Goal: Task Accomplishment & Management: Manage account settings

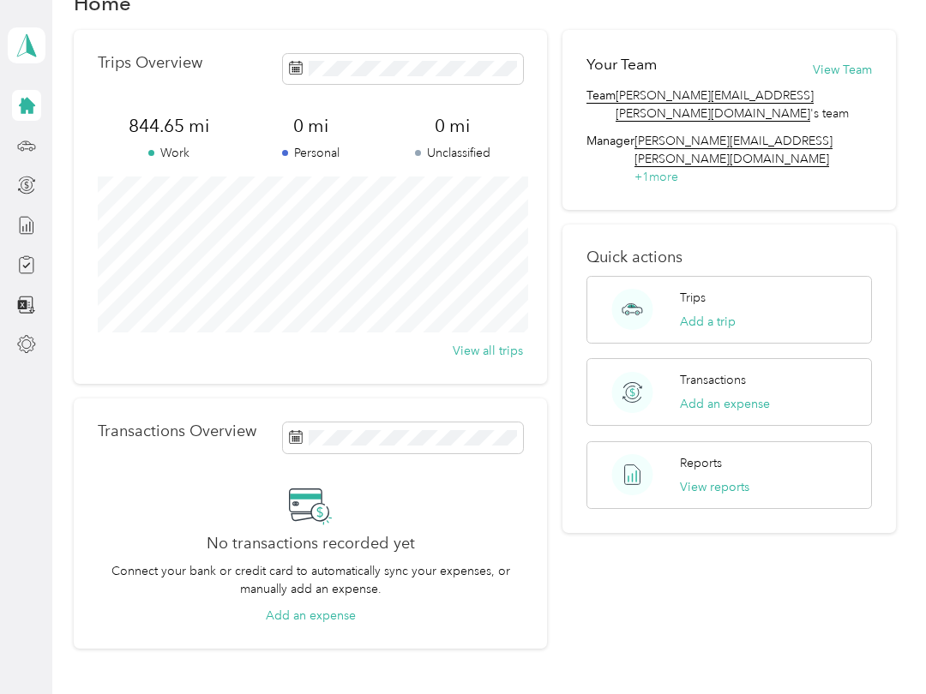
scroll to position [46, 0]
click at [800, 275] on div "Trips Add a trip" at bounding box center [729, 309] width 286 height 68
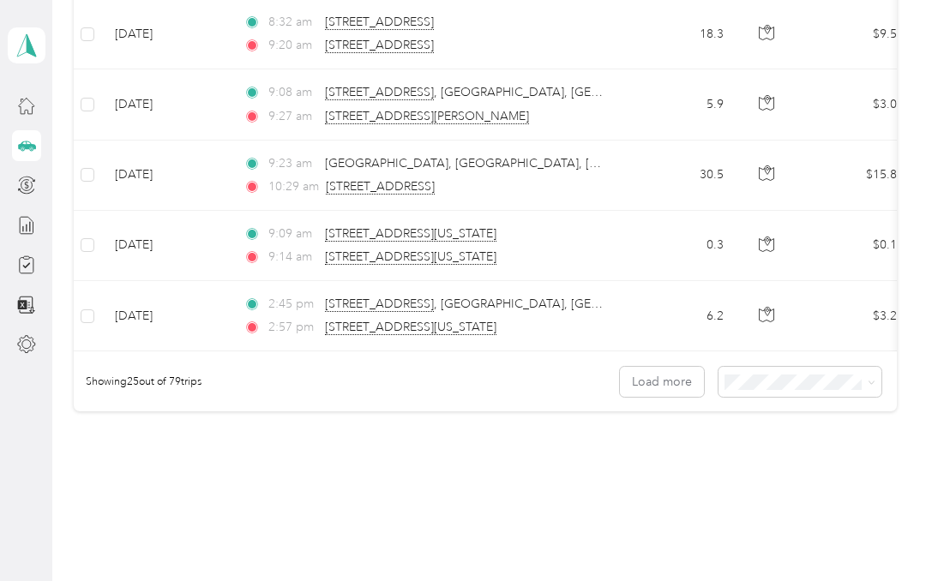
scroll to position [1698, 0]
click at [690, 377] on button "Load more" at bounding box center [662, 384] width 84 height 30
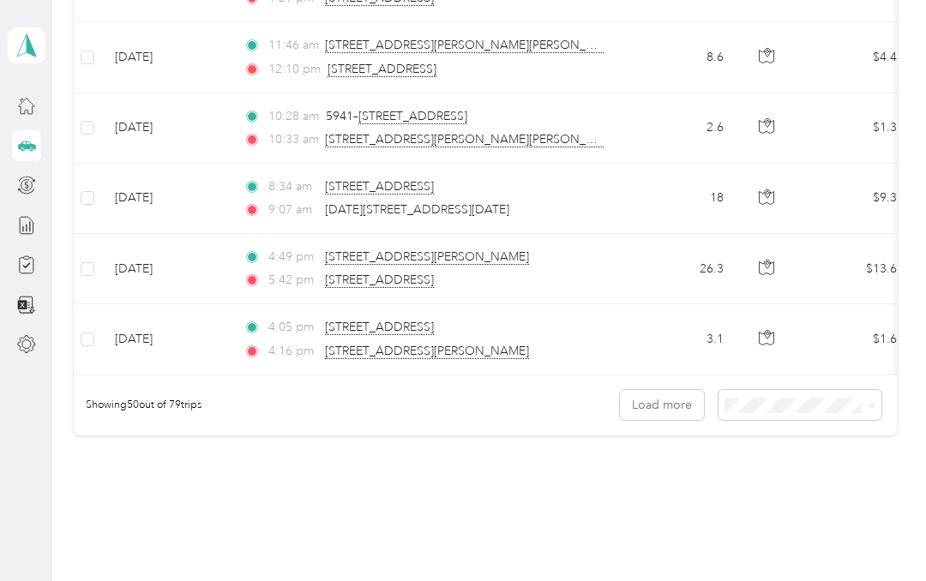
scroll to position [3440, 0]
click at [677, 405] on button "Load more" at bounding box center [662, 404] width 84 height 30
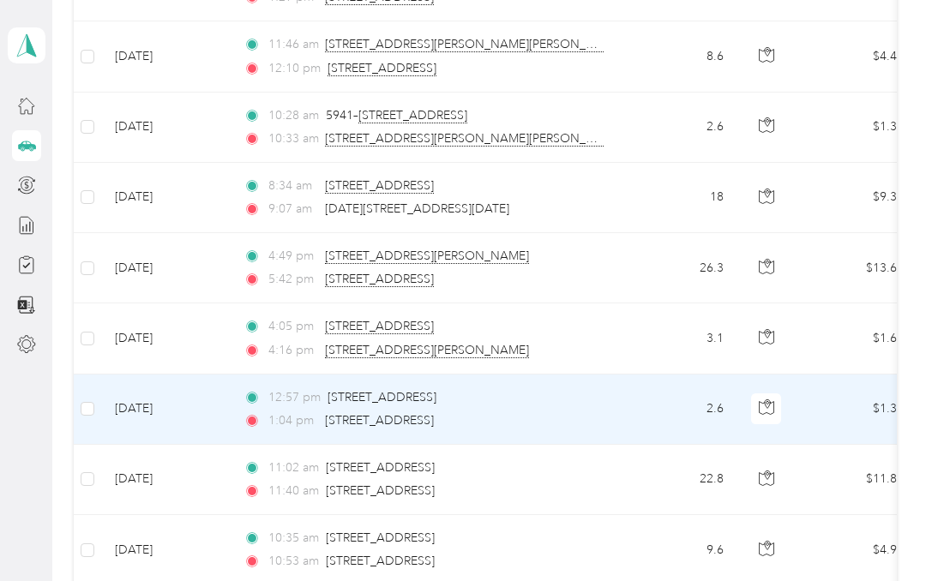
click at [678, 402] on td "2.6" at bounding box center [680, 410] width 113 height 70
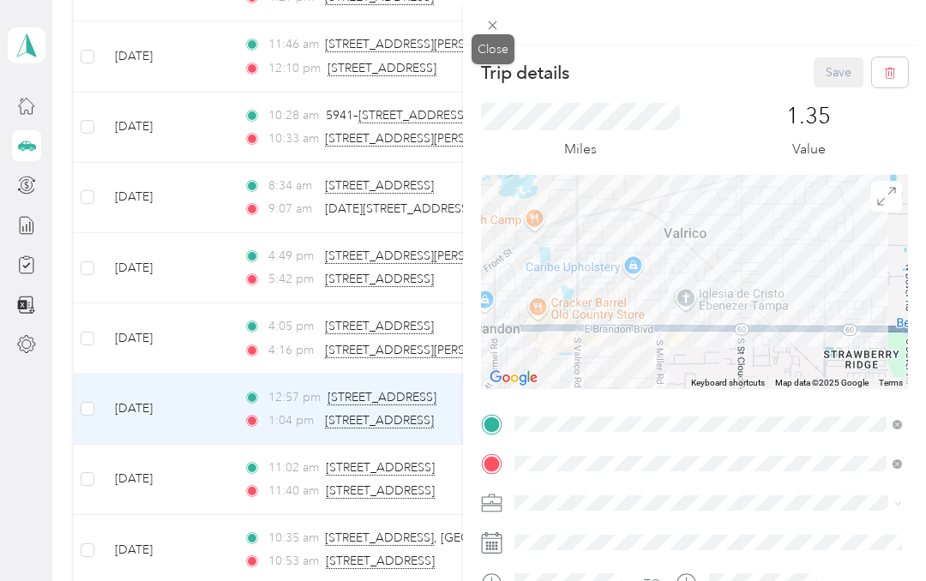
click at [492, 21] on icon at bounding box center [492, 25] width 15 height 15
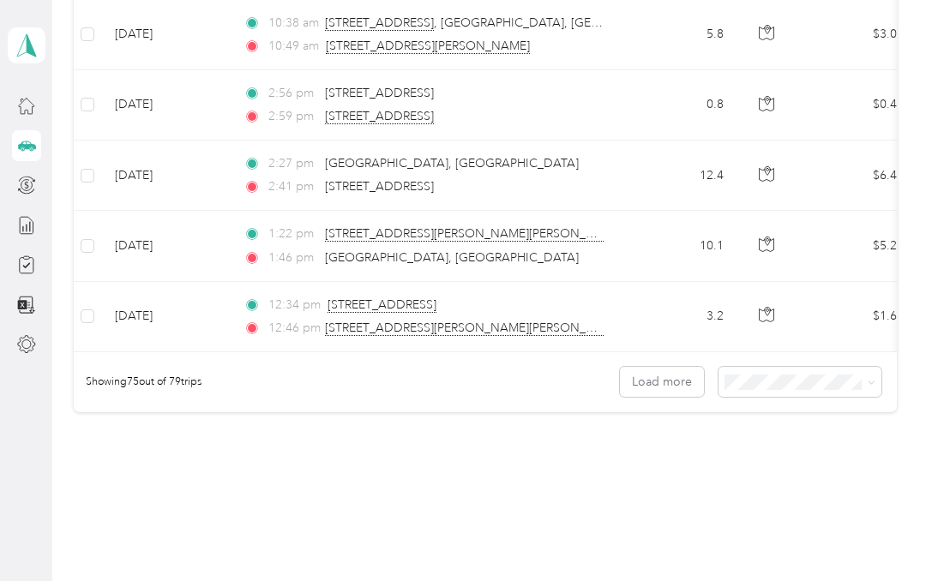
scroll to position [5223, 0]
click at [680, 385] on button "Load more" at bounding box center [662, 384] width 84 height 30
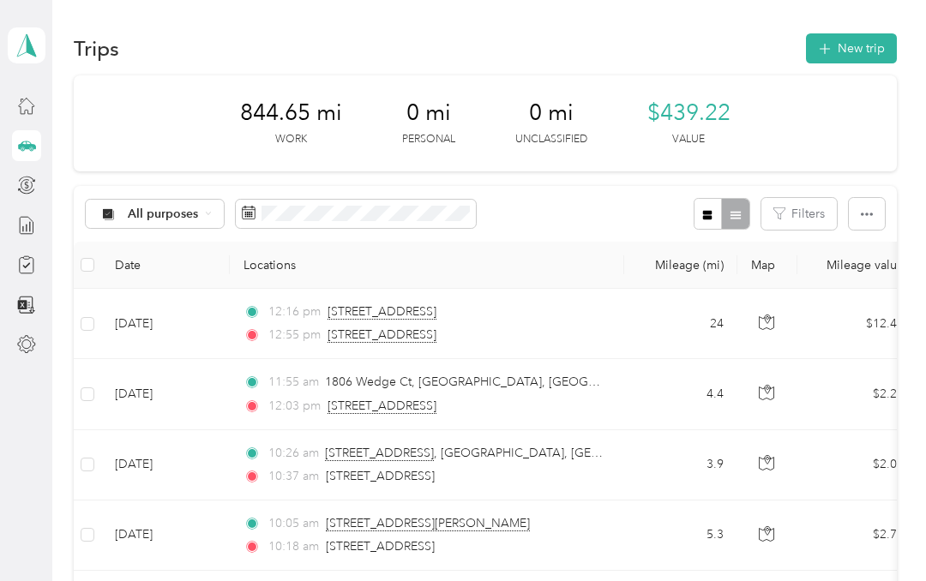
scroll to position [0, 0]
click at [873, 217] on icon "button" at bounding box center [867, 214] width 12 height 12
click at [627, 206] on div "All purposes Filters" at bounding box center [485, 214] width 823 height 56
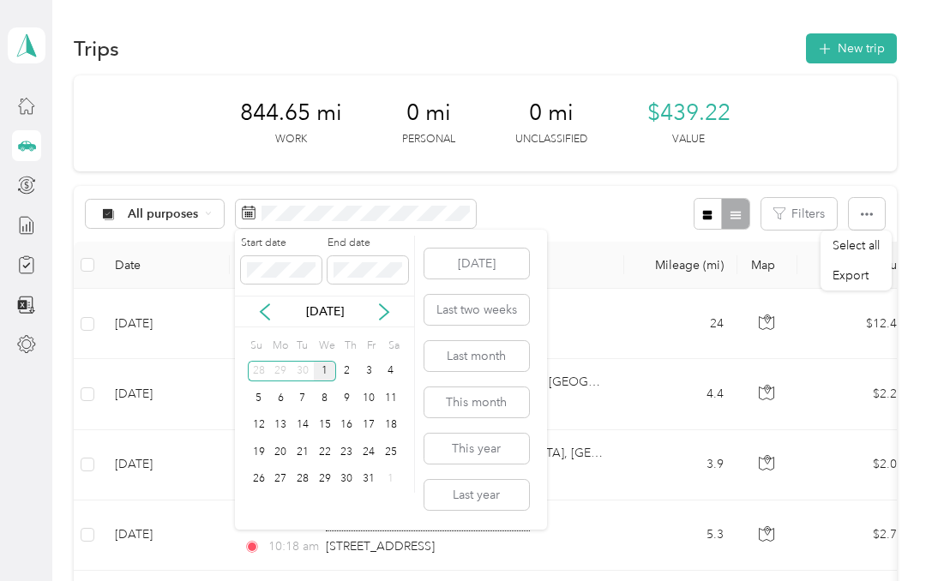
click at [264, 312] on icon at bounding box center [264, 311] width 17 height 17
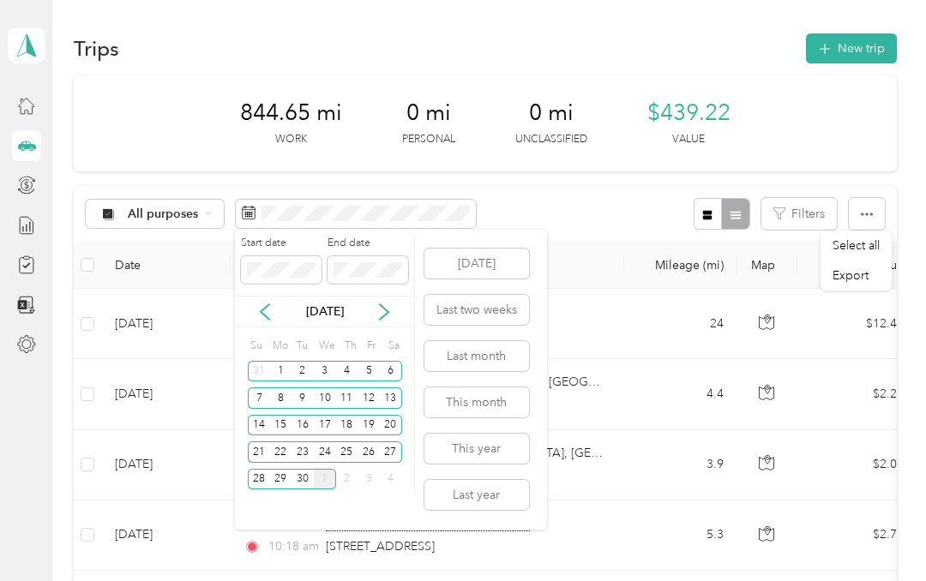
click at [299, 369] on div "2" at bounding box center [302, 371] width 22 height 21
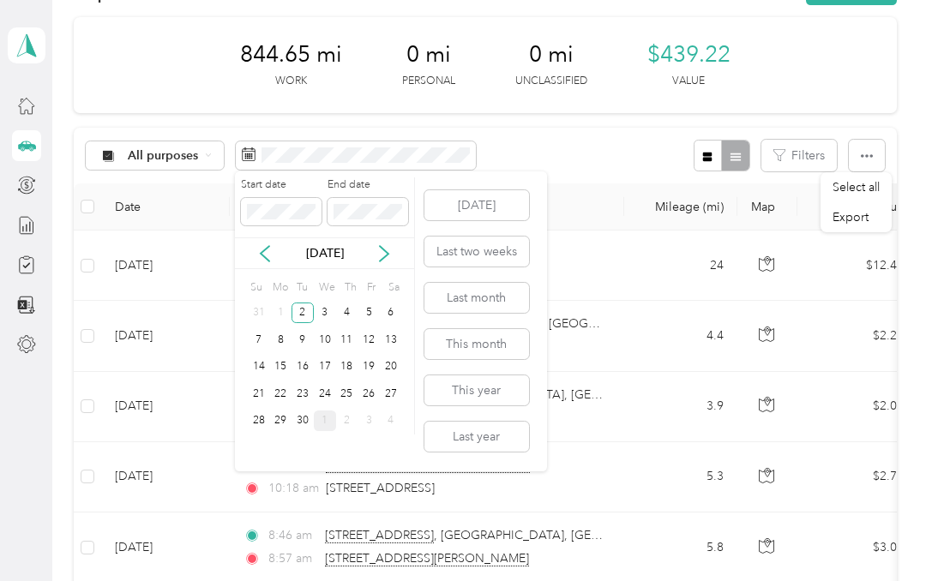
scroll to position [54, 0]
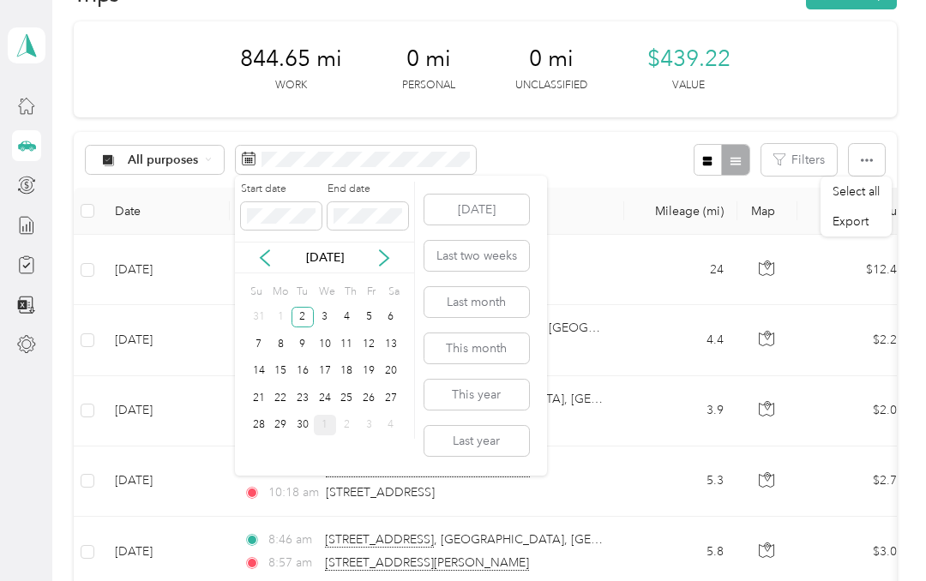
click at [303, 322] on div "2" at bounding box center [302, 317] width 22 height 21
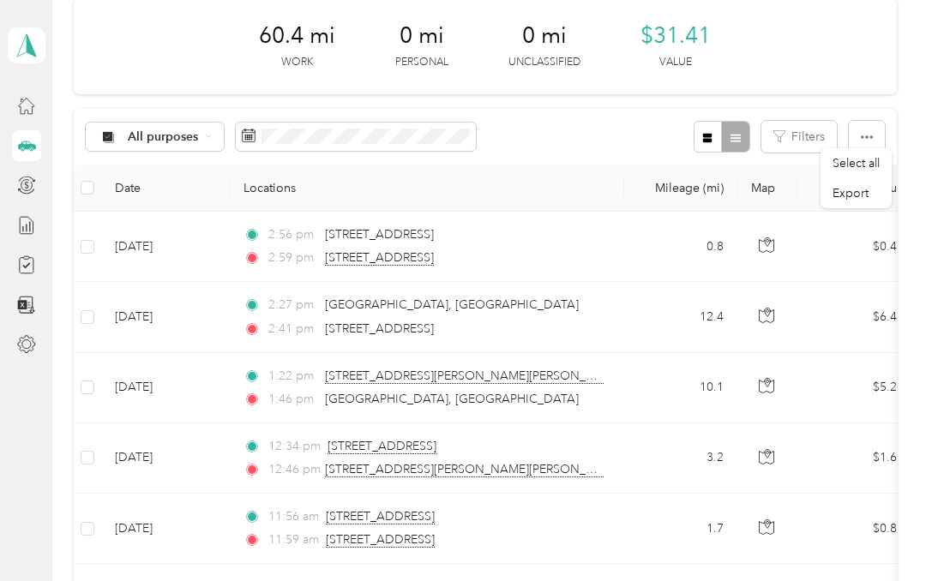
scroll to position [67, 0]
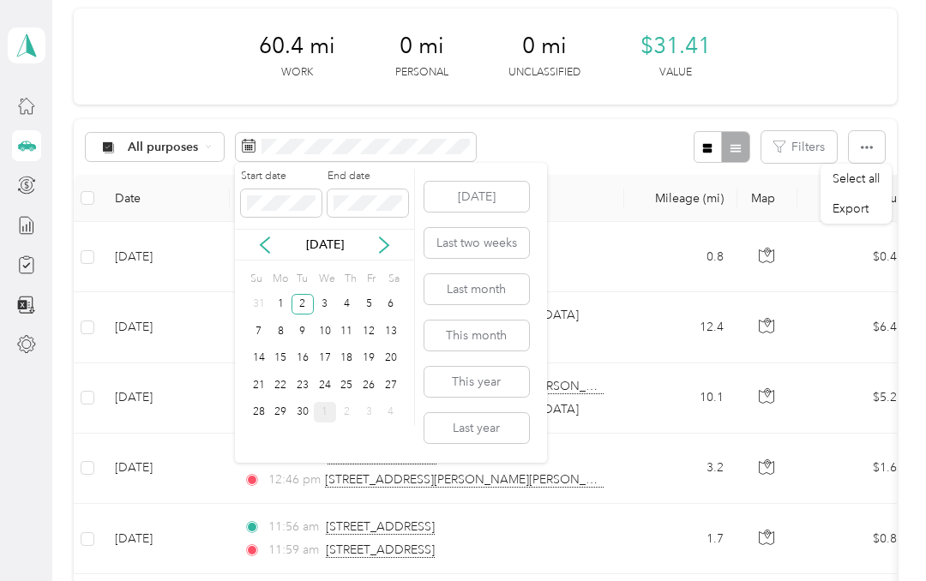
click at [326, 299] on div "3" at bounding box center [325, 304] width 22 height 21
click at [321, 306] on div "3" at bounding box center [325, 304] width 22 height 21
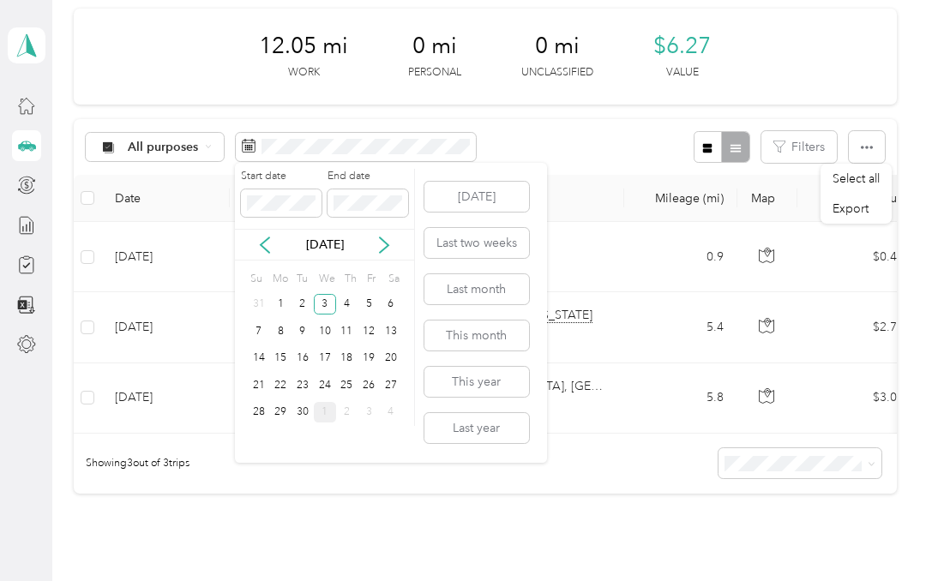
click at [302, 299] on div "2" at bounding box center [302, 304] width 22 height 21
click at [309, 303] on div "2" at bounding box center [302, 304] width 22 height 21
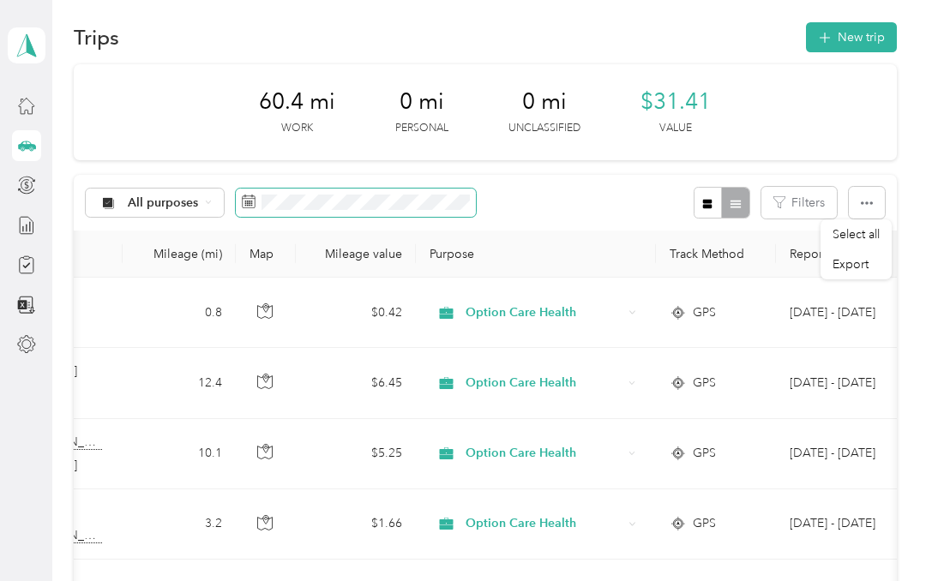
scroll to position [13, 0]
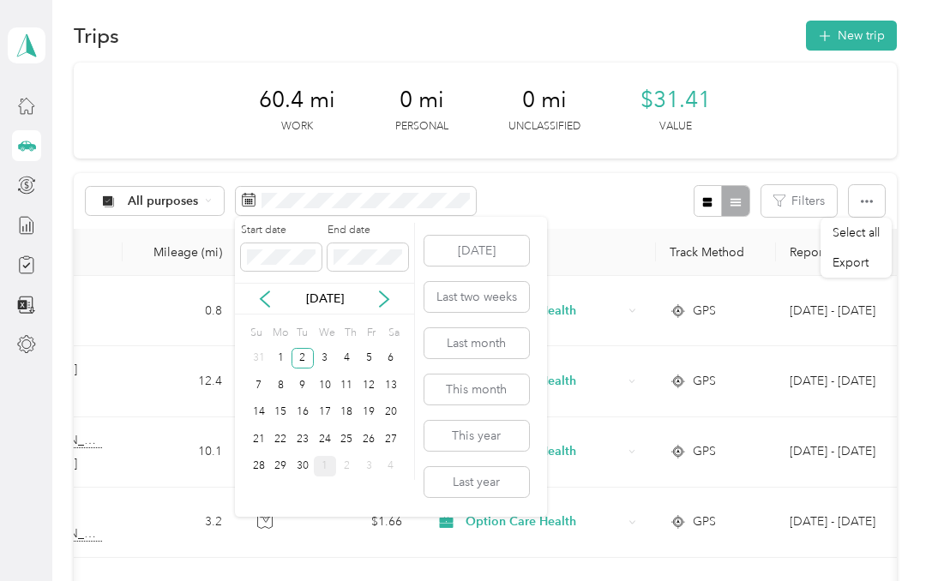
click at [345, 359] on div "4" at bounding box center [347, 358] width 22 height 21
click at [344, 360] on div "4" at bounding box center [347, 358] width 22 height 21
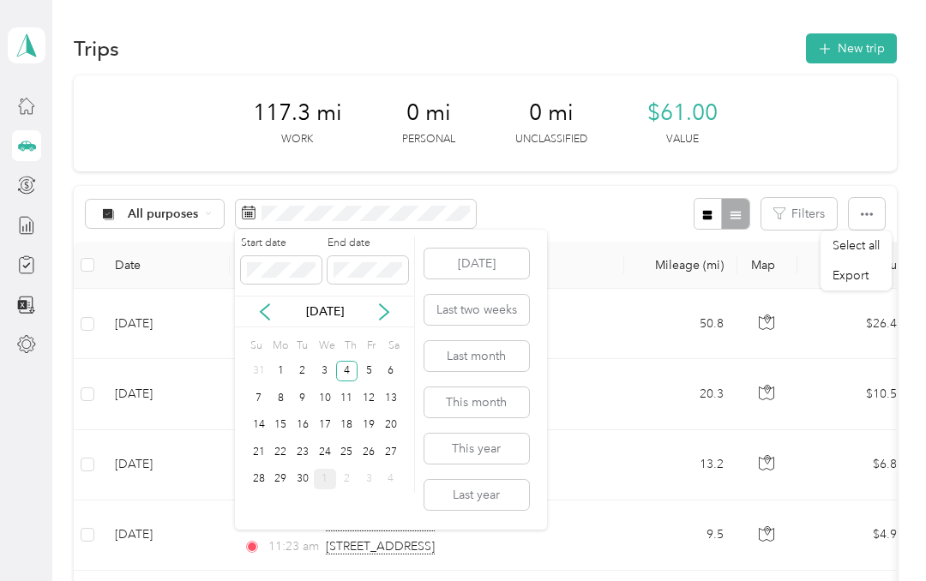
click at [364, 367] on div "5" at bounding box center [368, 371] width 22 height 21
click at [369, 372] on div "5" at bounding box center [368, 371] width 22 height 21
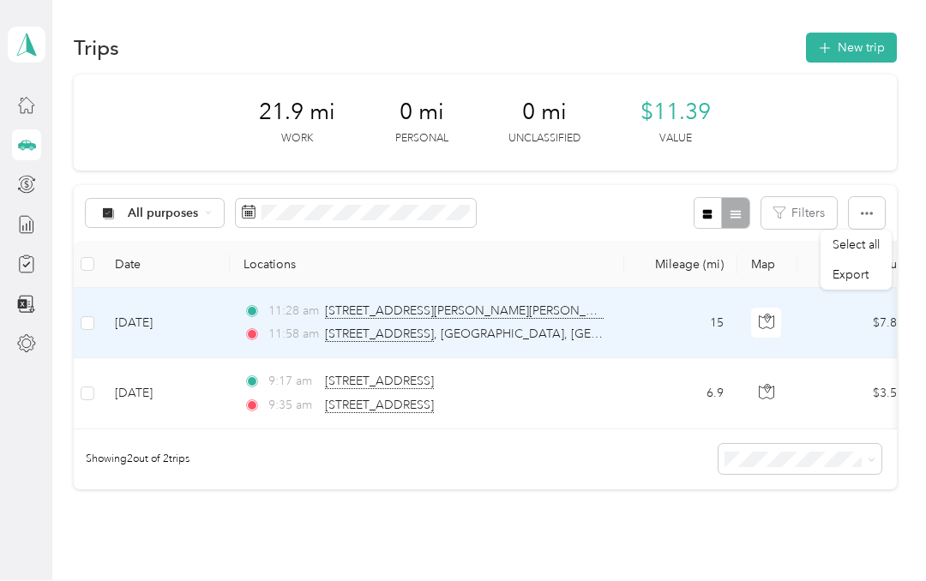
click at [831, 340] on td "$7.80" at bounding box center [857, 324] width 120 height 70
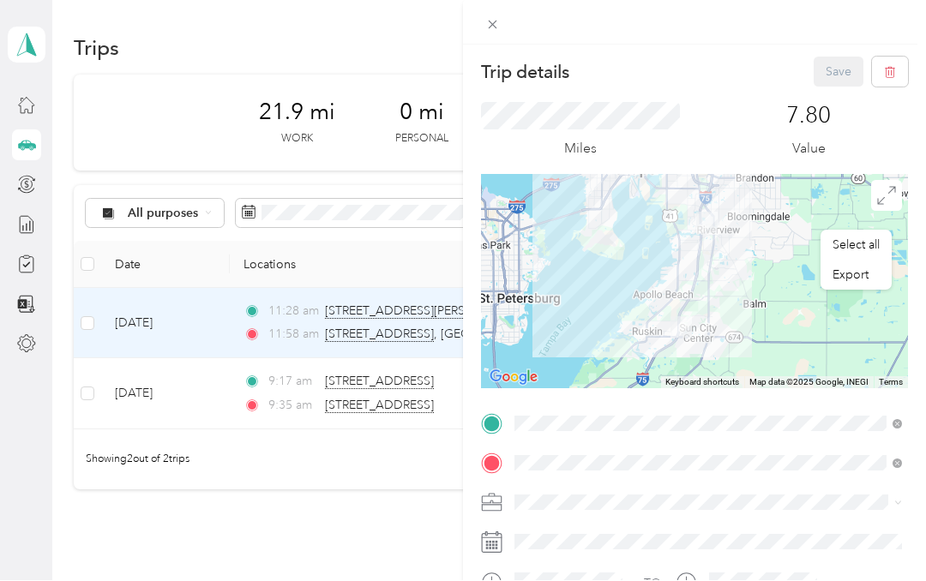
click at [402, 554] on div "Trip details Save This trip cannot be edited because it is either under review,…" at bounding box center [463, 290] width 926 height 581
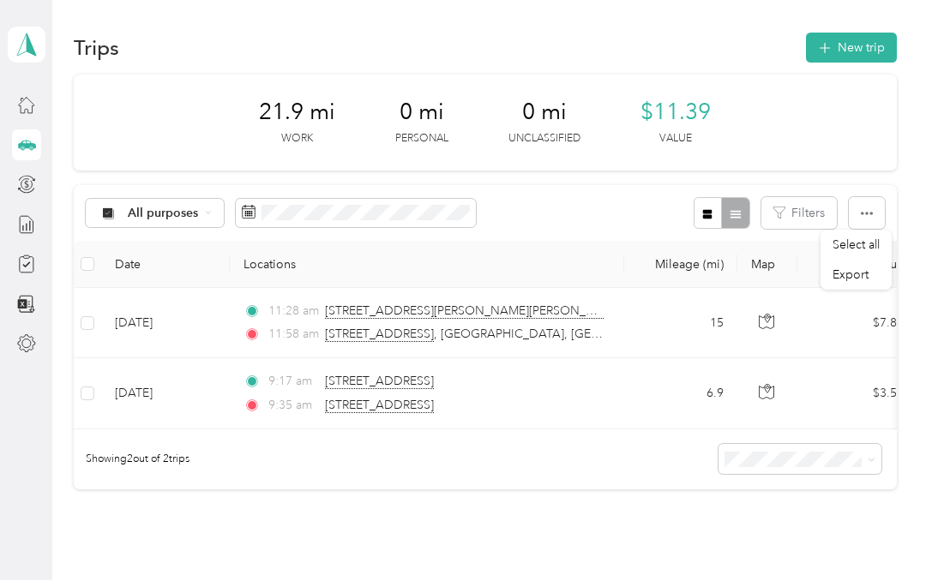
click at [872, 210] on icon "button" at bounding box center [867, 214] width 12 height 12
click at [855, 45] on button "New trip" at bounding box center [851, 48] width 91 height 30
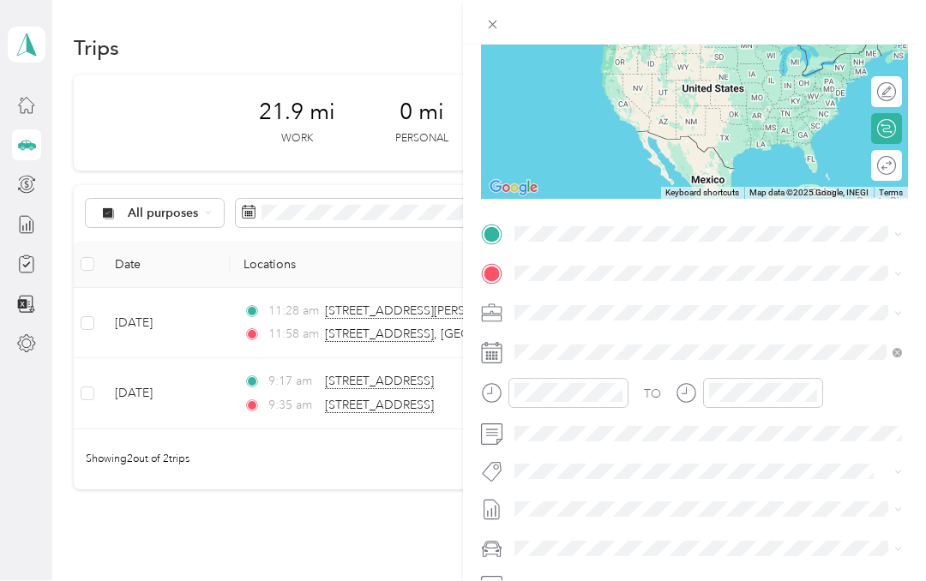
scroll to position [188, 0]
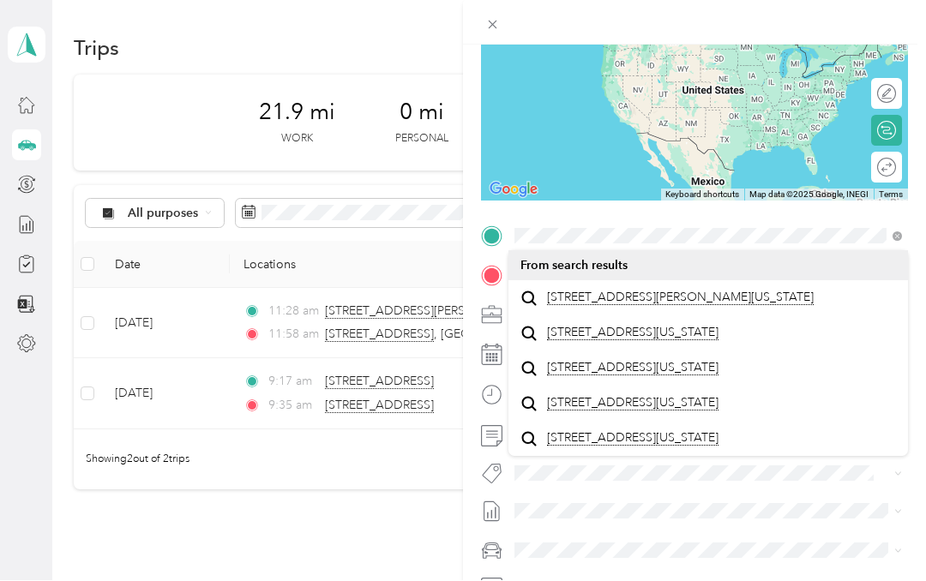
click at [717, 304] on span "[STREET_ADDRESS][PERSON_NAME][US_STATE]" at bounding box center [680, 298] width 267 height 15
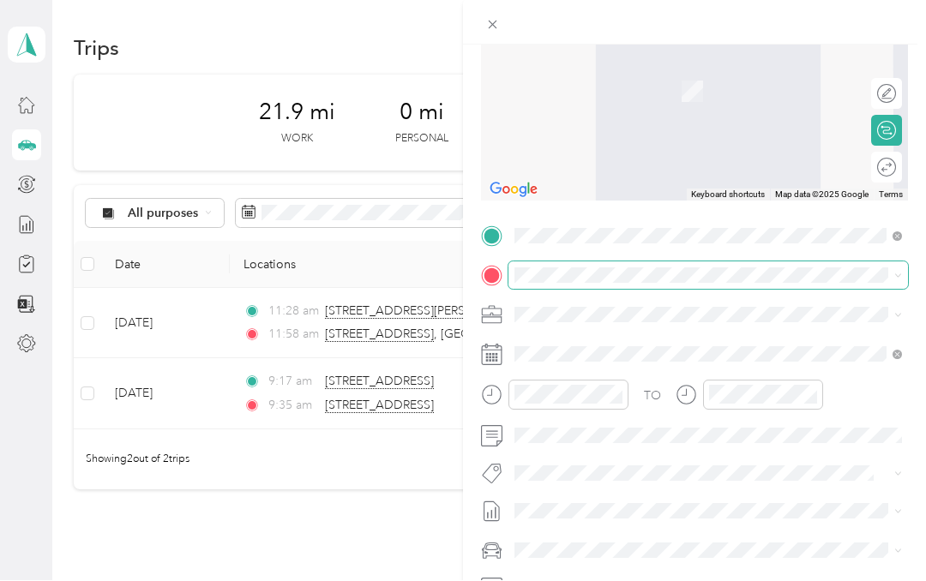
click at [682, 581] on div "New Trip Save This trip cannot be edited because it is either under review, app…" at bounding box center [458, 581] width 917 height 0
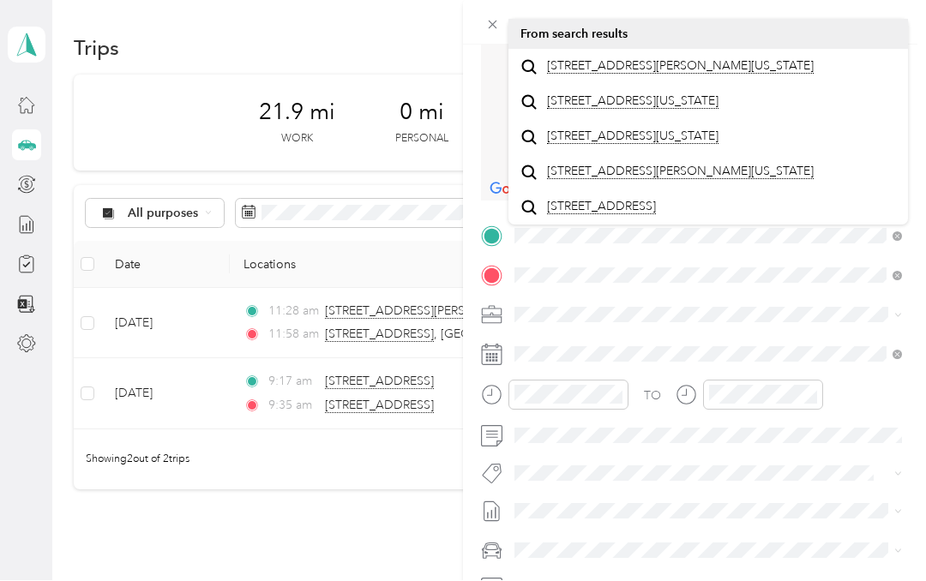
click at [723, 70] on span "[STREET_ADDRESS][PERSON_NAME][US_STATE]" at bounding box center [680, 66] width 267 height 15
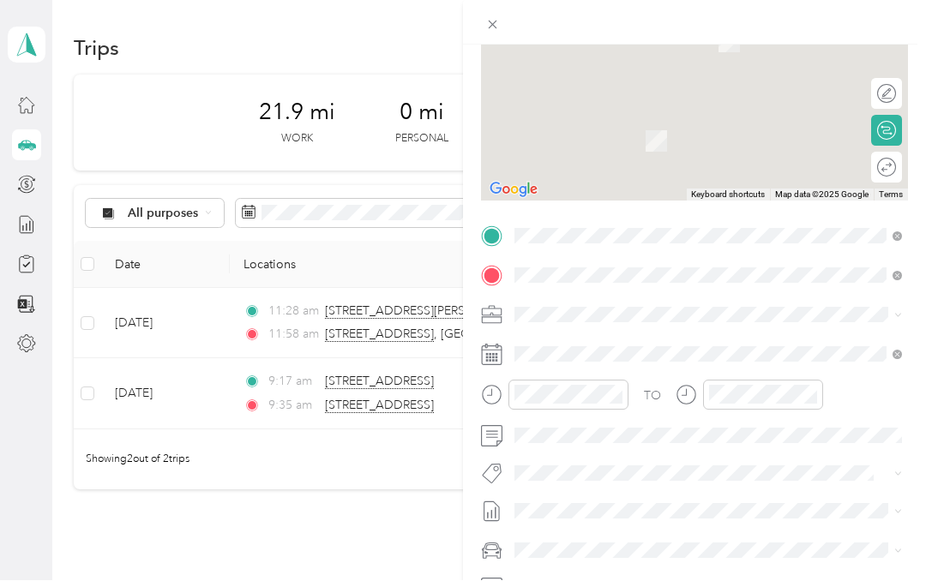
scroll to position [1, 0]
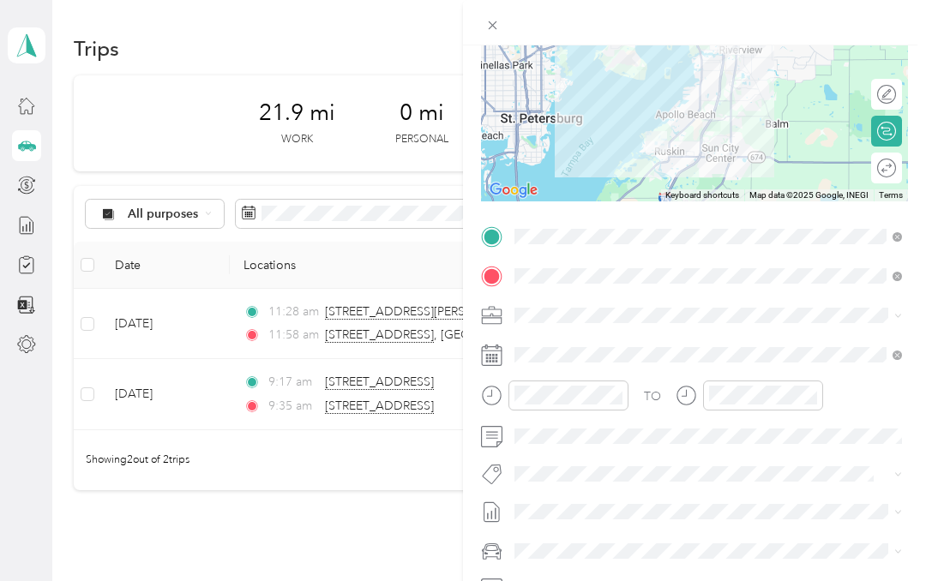
click at [861, 127] on div at bounding box center [694, 94] width 427 height 214
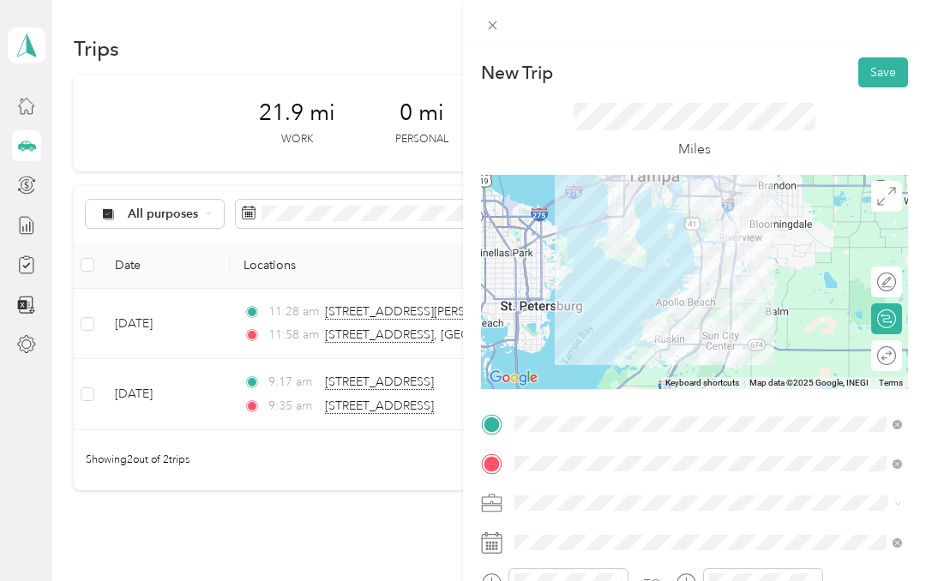
scroll to position [0, 0]
click at [891, 72] on button "Save" at bounding box center [883, 72] width 50 height 30
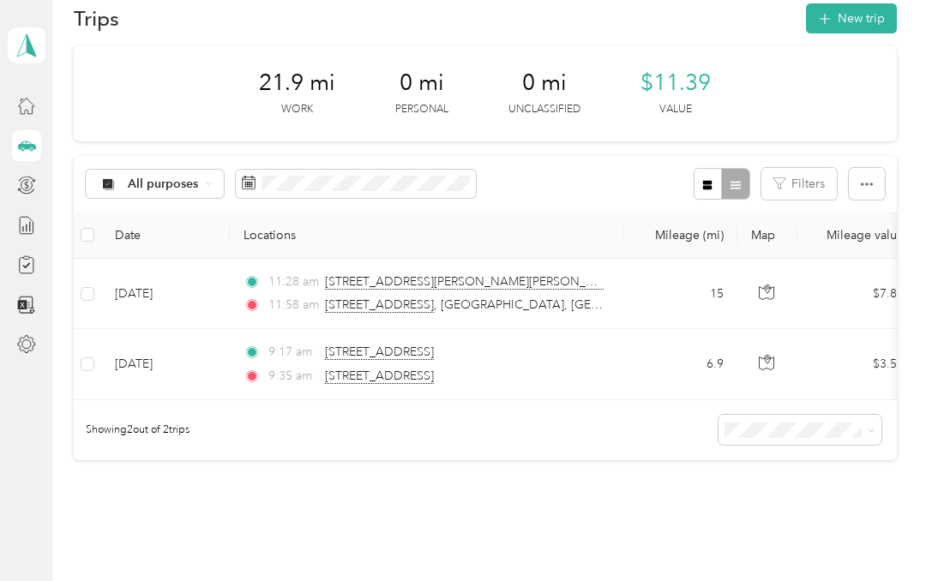
scroll to position [31, 0]
click at [861, 12] on button "New trip" at bounding box center [851, 18] width 91 height 30
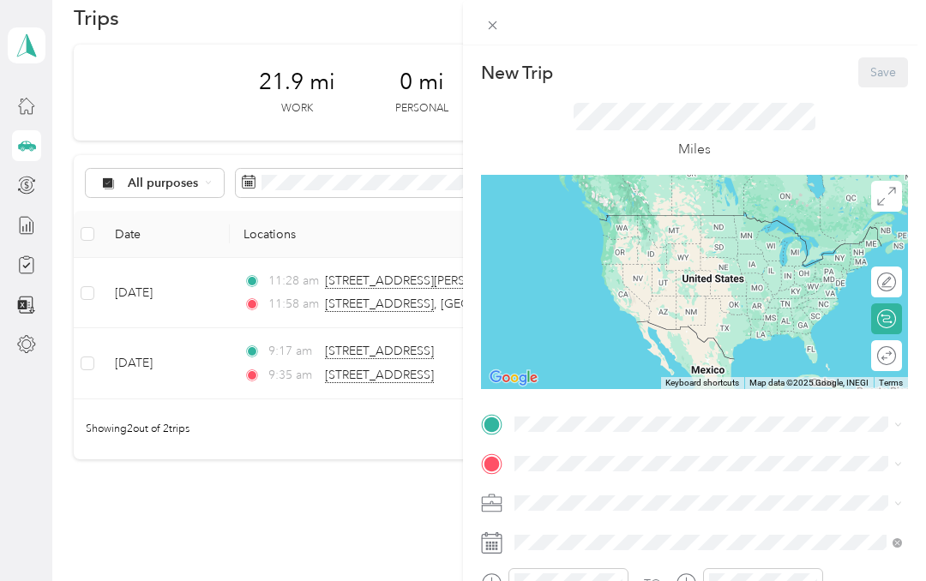
click at [474, 28] on div at bounding box center [694, 22] width 463 height 45
click at [499, 28] on icon at bounding box center [492, 25] width 15 height 15
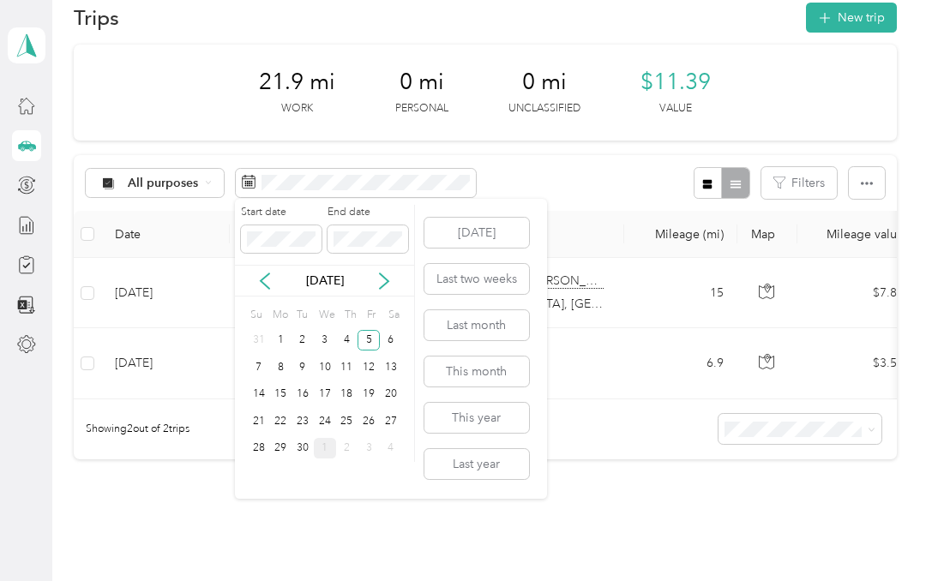
click at [379, 282] on icon at bounding box center [383, 281] width 17 height 17
click at [323, 337] on div "1" at bounding box center [325, 340] width 22 height 21
click at [321, 336] on div "1" at bounding box center [325, 340] width 22 height 21
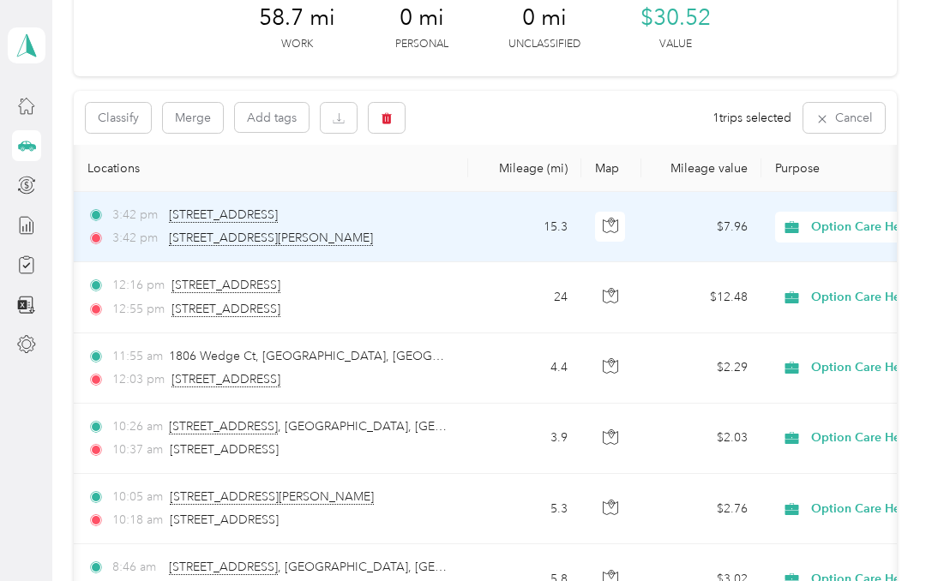
scroll to position [0, 154]
click at [435, 217] on div "3:42 pm [STREET_ADDRESS]" at bounding box center [269, 215] width 360 height 19
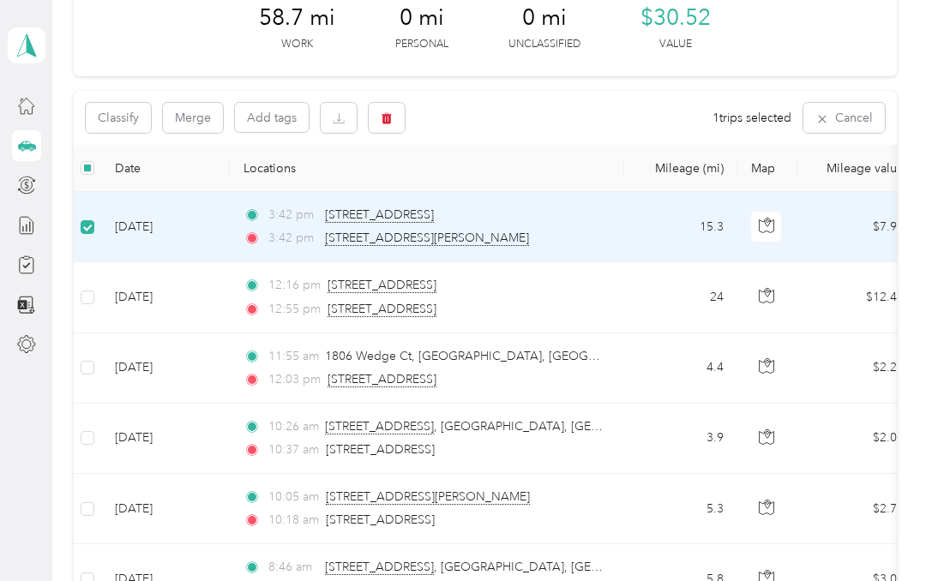
scroll to position [0, 0]
click at [195, 225] on td "[DATE]" at bounding box center [165, 227] width 129 height 70
click at [180, 232] on td "[DATE]" at bounding box center [165, 227] width 129 height 70
click at [386, 130] on body "[PERSON_NAME] Personal dashboard Trips New trip 58.7 mi Work 0 mi Personal 0 mi…" at bounding box center [458, 290] width 917 height 581
click at [384, 118] on icon "button" at bounding box center [386, 118] width 10 height 11
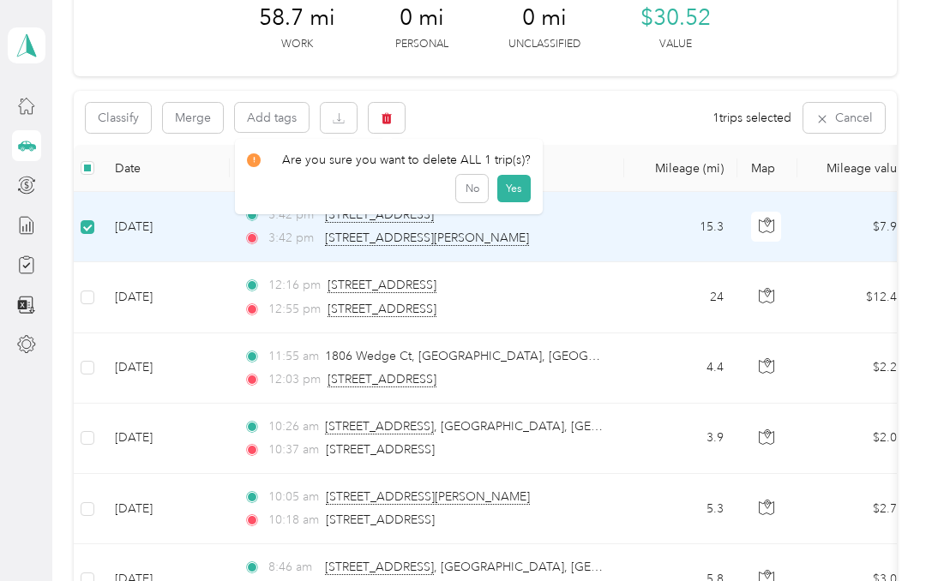
click at [512, 185] on button "Yes" at bounding box center [513, 188] width 33 height 27
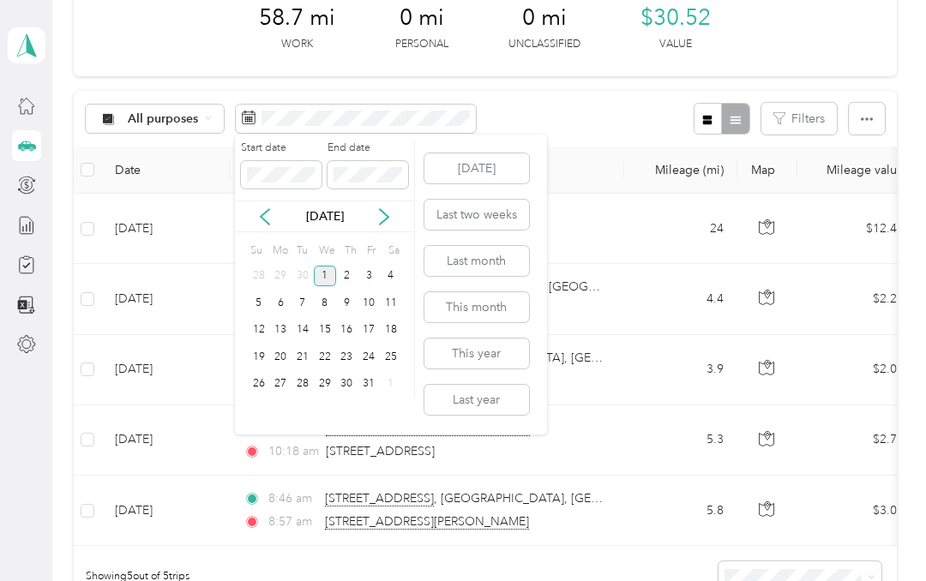
click at [272, 208] on icon at bounding box center [264, 216] width 17 height 17
click at [368, 268] on div "5" at bounding box center [368, 276] width 22 height 21
click at [370, 270] on div "5" at bounding box center [368, 276] width 22 height 21
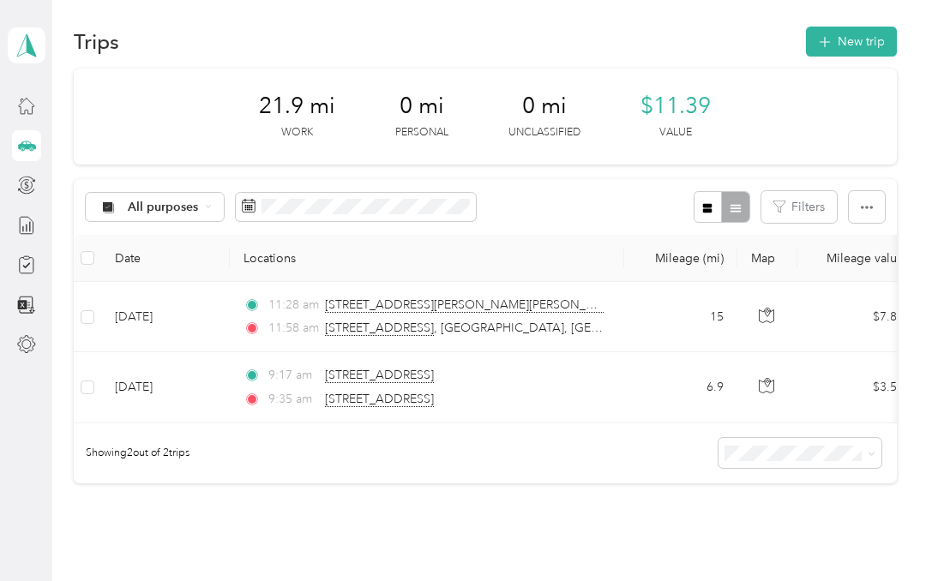
scroll to position [6, 0]
click at [873, 41] on button "New trip" at bounding box center [851, 42] width 91 height 30
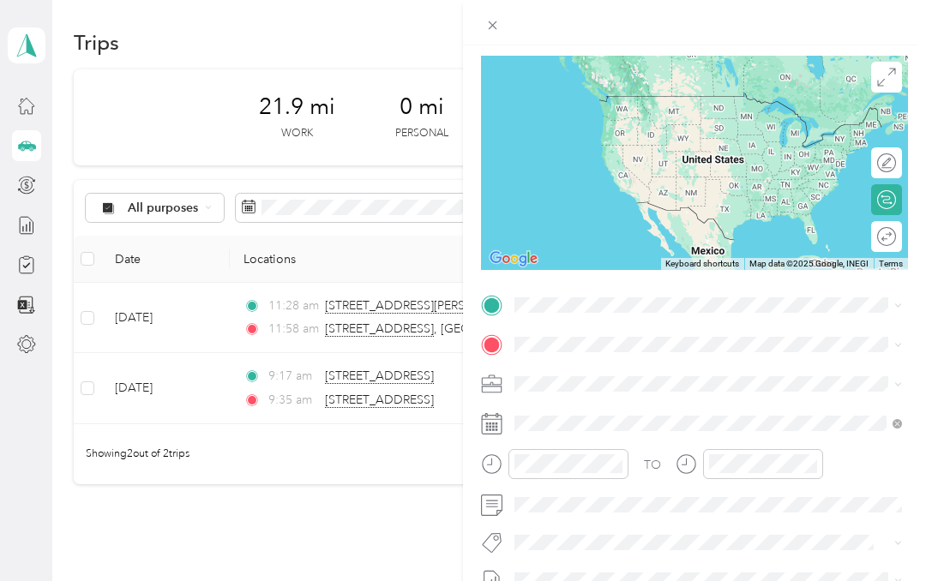
scroll to position [120, 0]
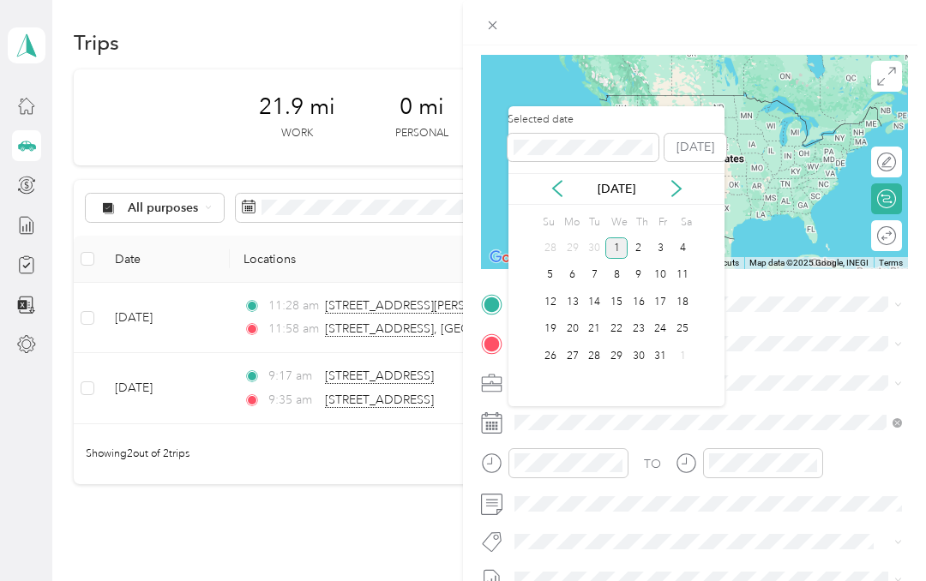
click at [553, 189] on icon at bounding box center [557, 188] width 9 height 15
click at [657, 243] on div "5" at bounding box center [661, 247] width 22 height 21
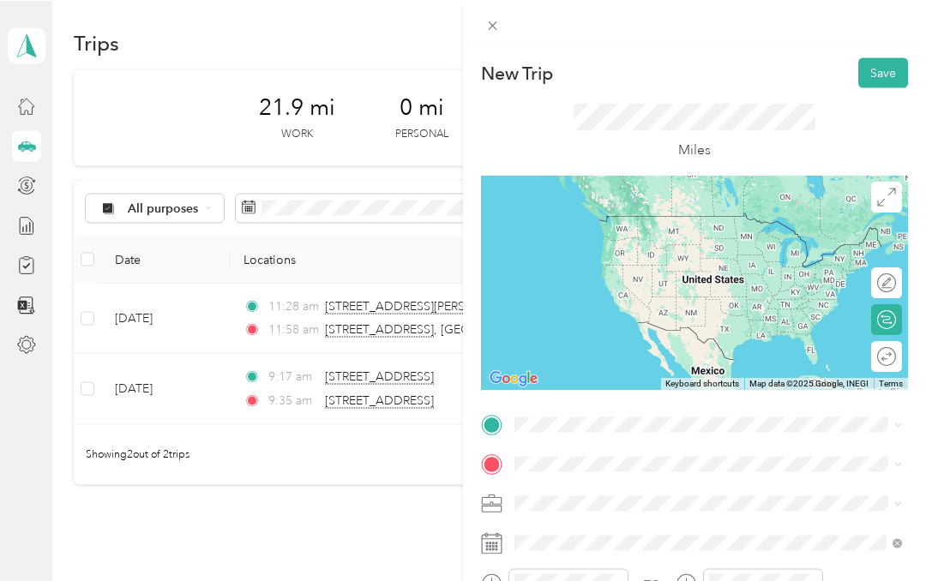
scroll to position [0, 0]
click at [491, 15] on span at bounding box center [493, 25] width 24 height 24
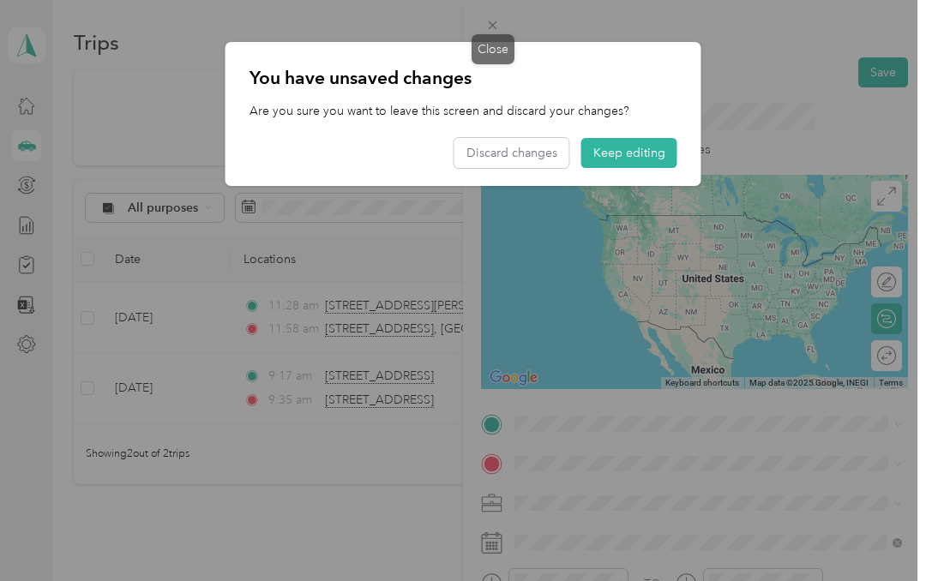
click at [538, 151] on button "Discard changes" at bounding box center [511, 153] width 115 height 30
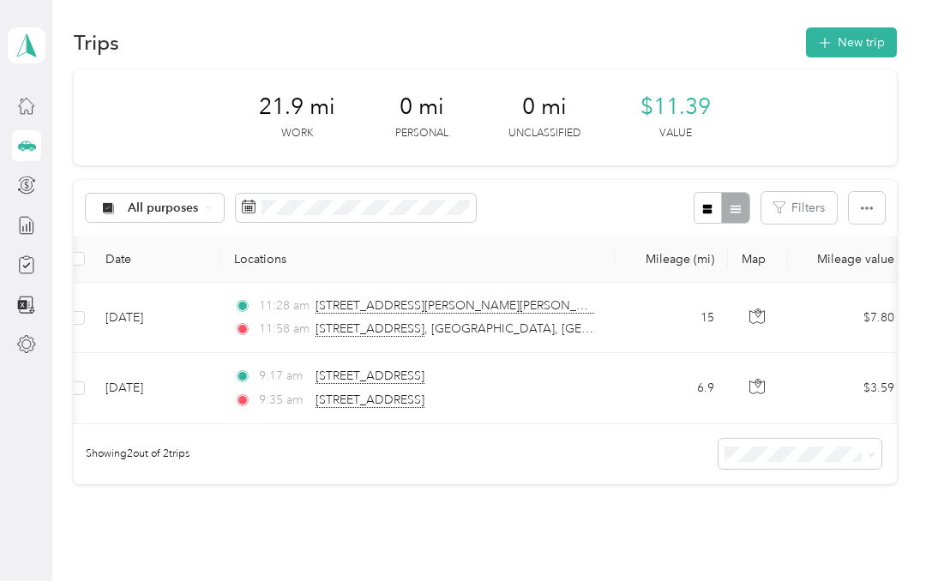
scroll to position [0, 11]
click at [872, 49] on button "New trip" at bounding box center [851, 42] width 91 height 30
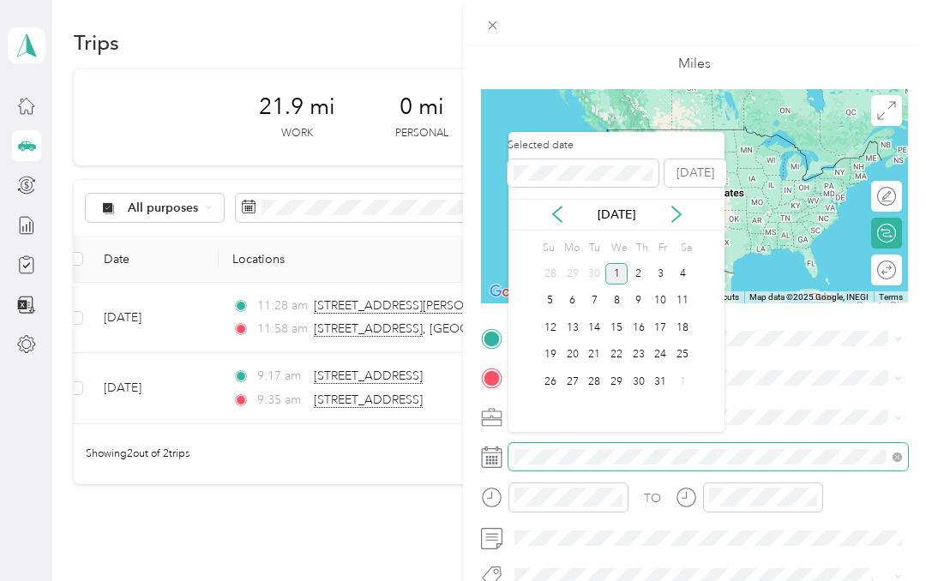
scroll to position [69, 0]
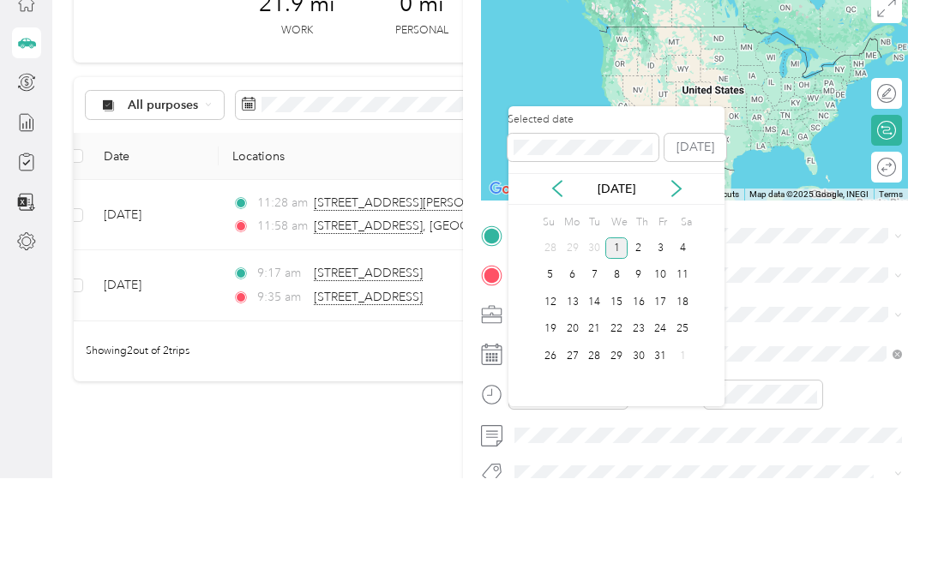
click at [563, 283] on icon at bounding box center [557, 291] width 17 height 17
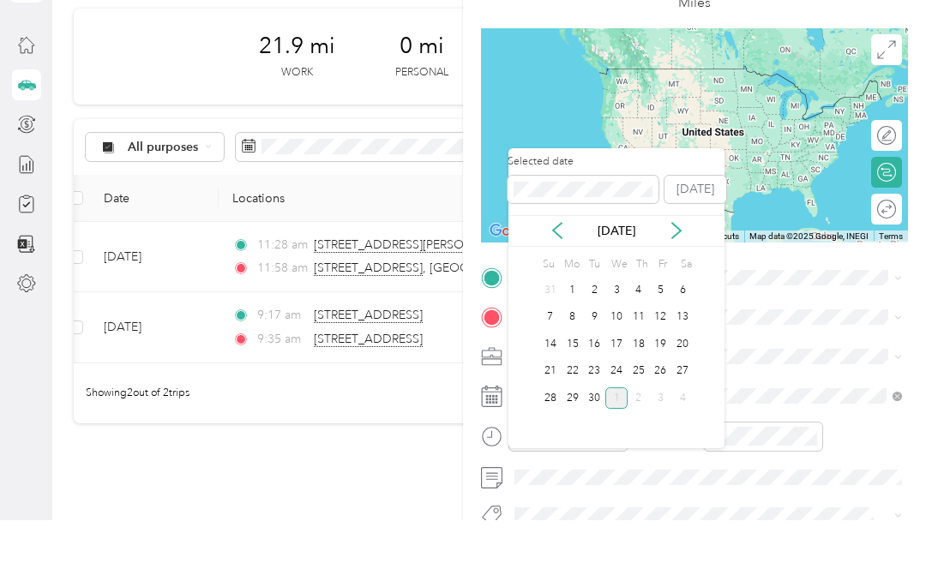
click at [663, 340] on div "5" at bounding box center [661, 350] width 22 height 21
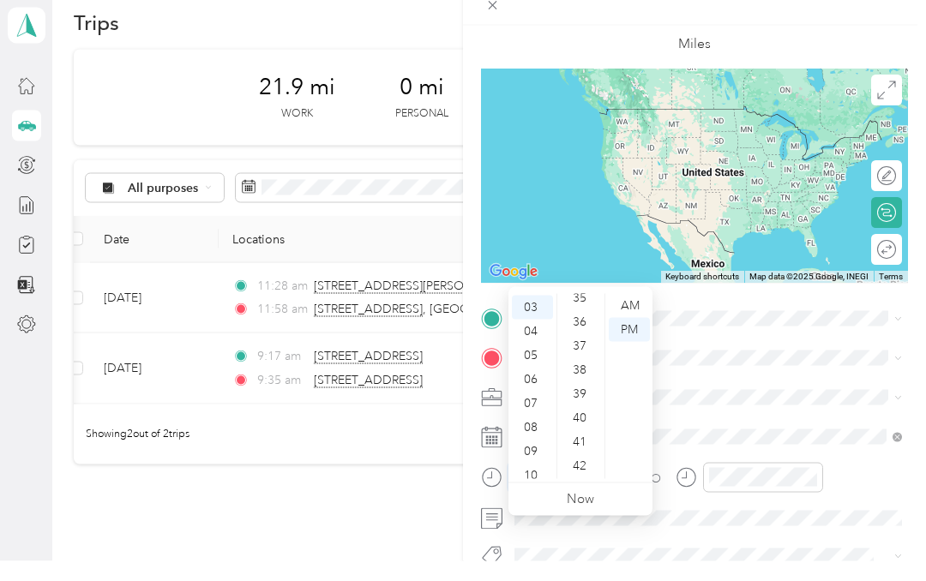
scroll to position [846, 0]
click at [581, 356] on div "37" at bounding box center [581, 368] width 41 height 24
click at [631, 314] on div "AM" at bounding box center [629, 326] width 41 height 24
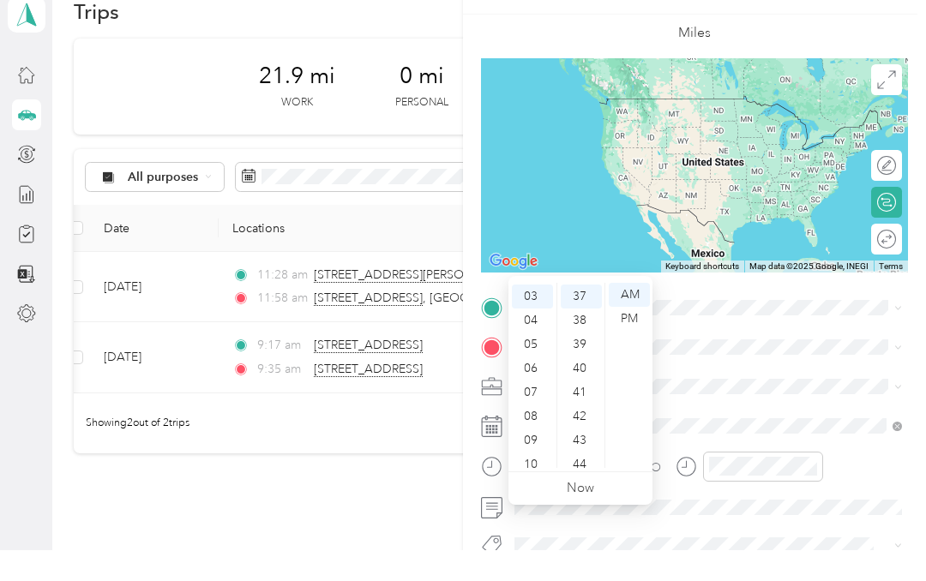
scroll to position [67, 0]
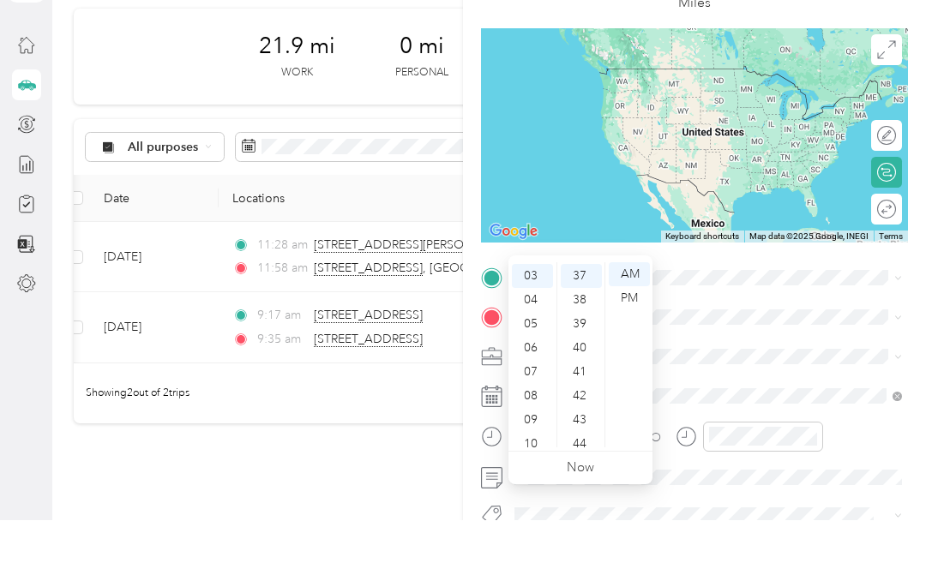
click at [536, 493] on div "10" at bounding box center [532, 505] width 41 height 24
click at [629, 323] on div "AM" at bounding box center [629, 335] width 41 height 24
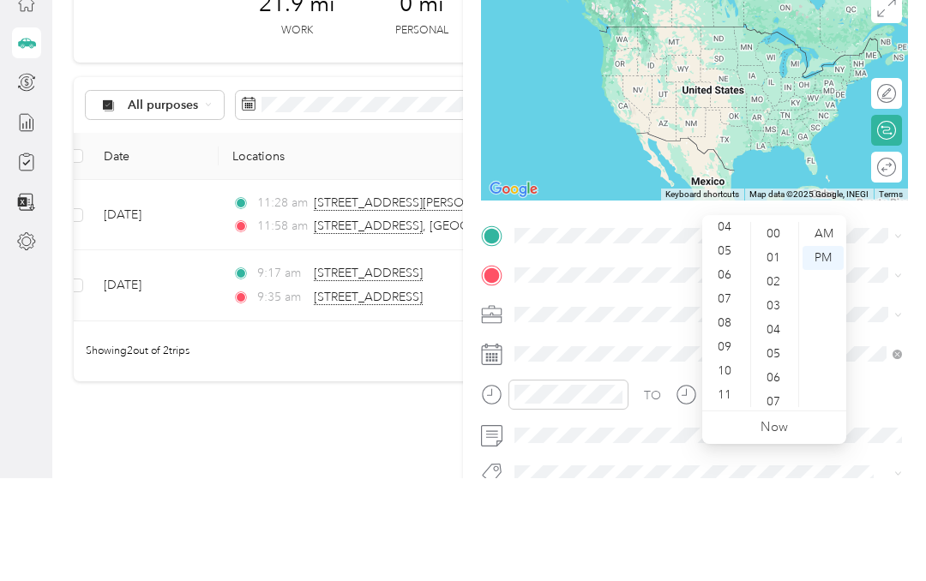
click at [725, 486] on div "11" at bounding box center [725, 498] width 41 height 24
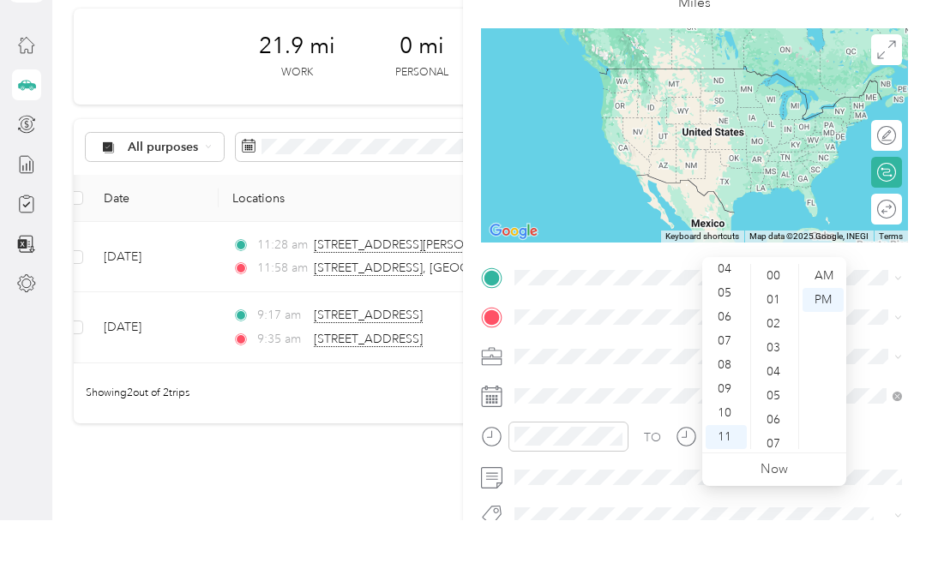
click at [723, 486] on div "11" at bounding box center [725, 498] width 41 height 24
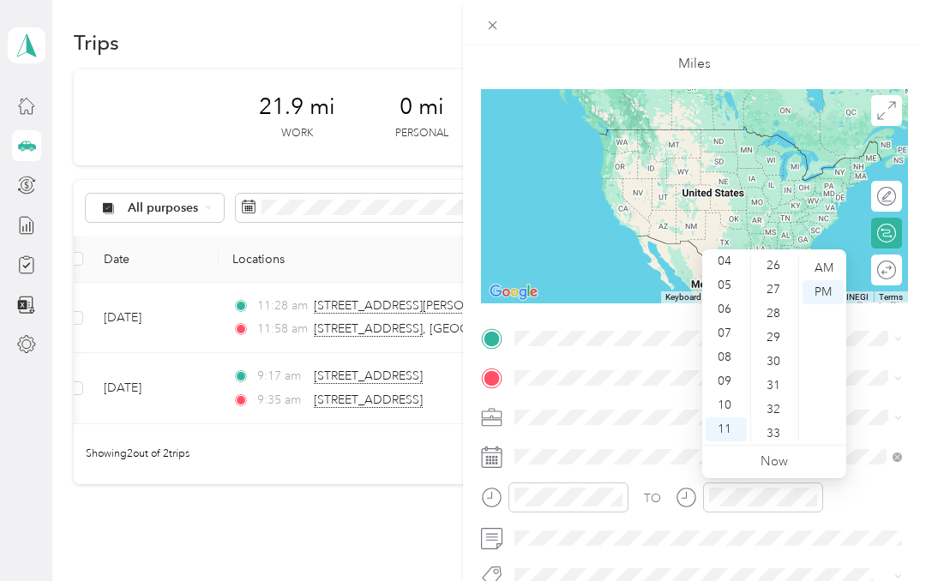
scroll to position [607, 0]
click at [772, 264] on div "25" at bounding box center [774, 261] width 41 height 24
click at [769, 267] on div "25" at bounding box center [774, 268] width 41 height 24
click at [823, 263] on div "AM" at bounding box center [822, 268] width 41 height 24
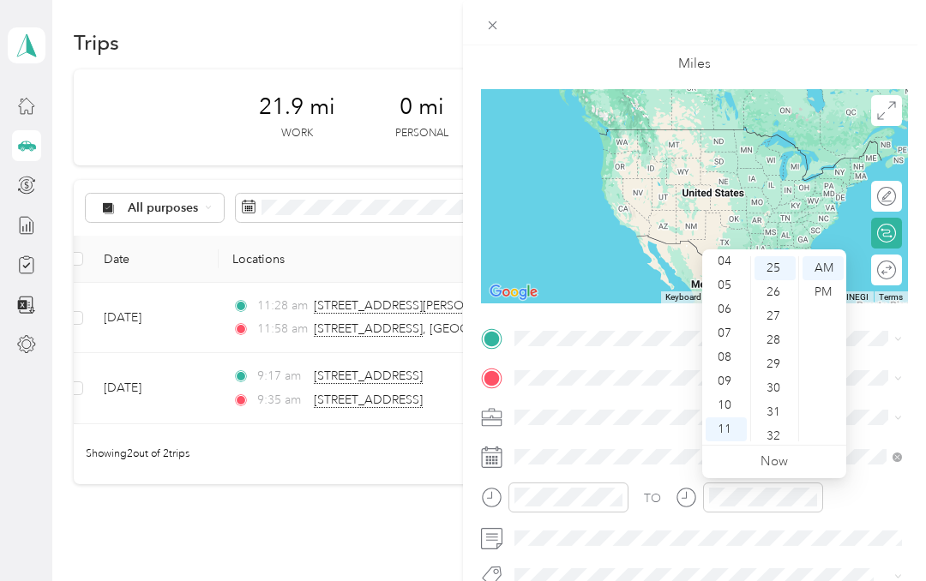
click at [820, 265] on div "AM" at bounding box center [822, 268] width 41 height 24
click at [881, 365] on span at bounding box center [707, 377] width 399 height 27
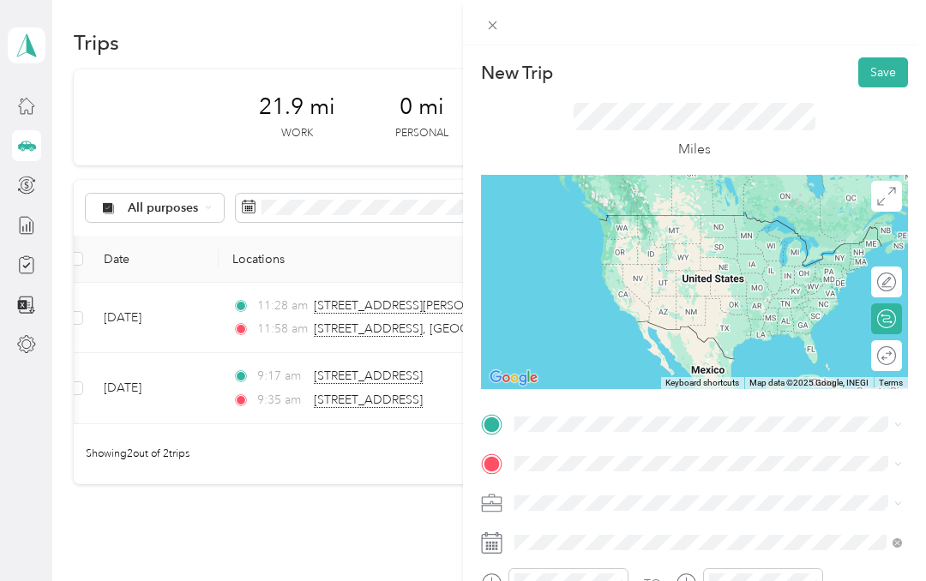
scroll to position [0, 0]
click at [892, 63] on button "Save" at bounding box center [883, 72] width 50 height 30
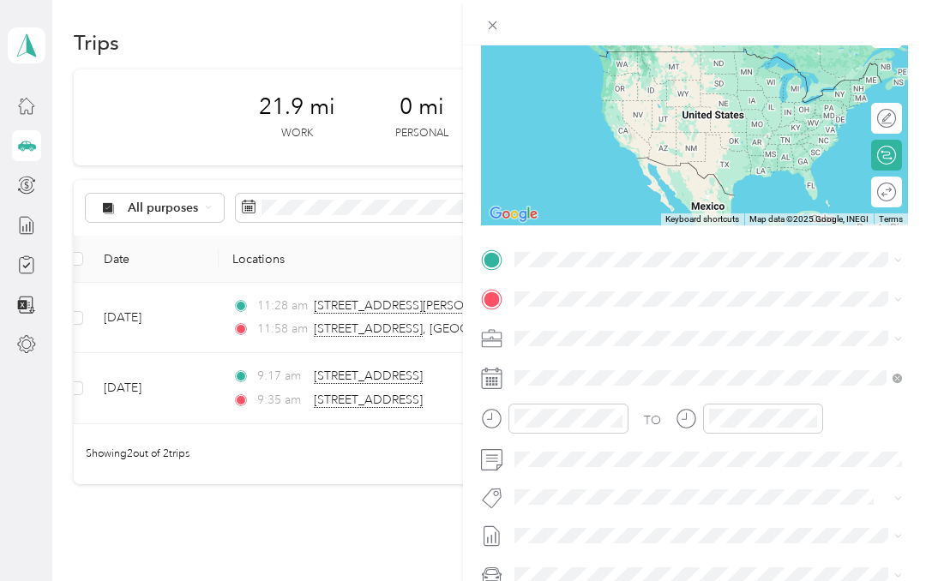
scroll to position [184, 0]
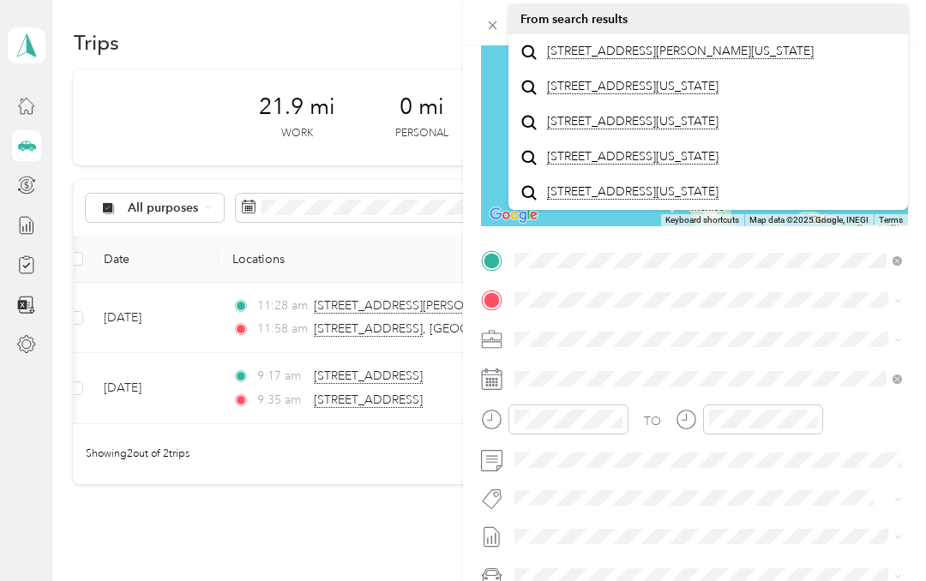
click at [757, 62] on div "[STREET_ADDRESS][PERSON_NAME][US_STATE]" at bounding box center [707, 51] width 375 height 23
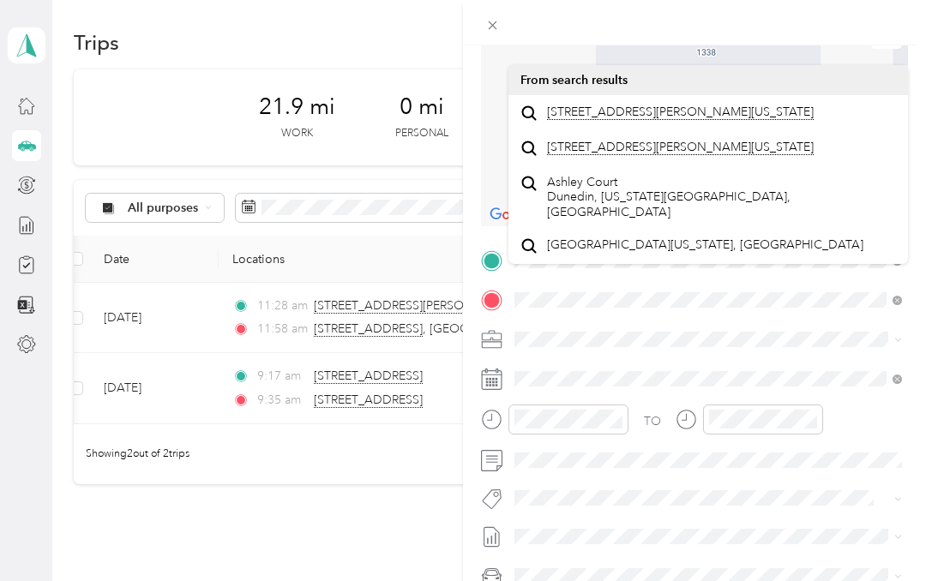
click at [691, 120] on span "[STREET_ADDRESS][PERSON_NAME][US_STATE]" at bounding box center [680, 112] width 267 height 15
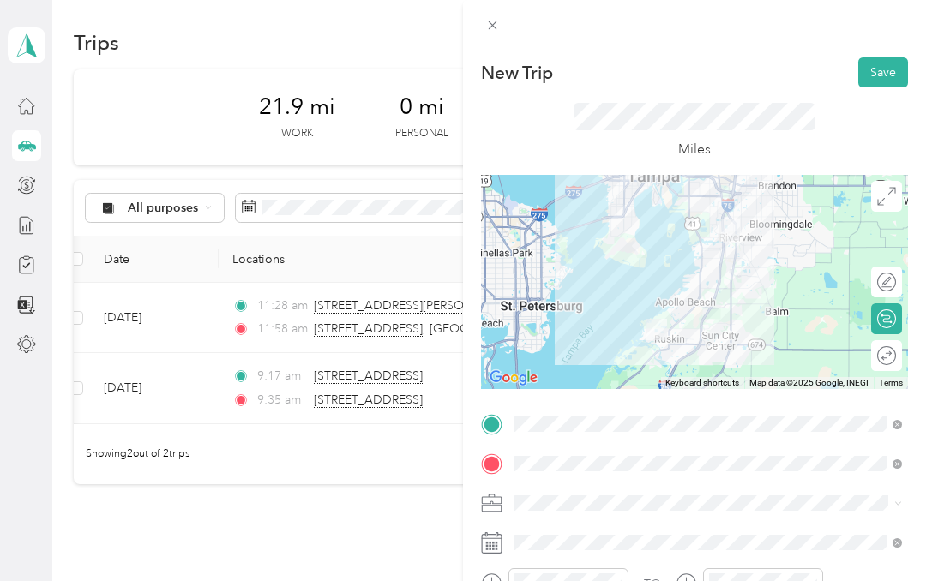
scroll to position [0, 0]
click at [888, 79] on button "Save" at bounding box center [883, 72] width 50 height 30
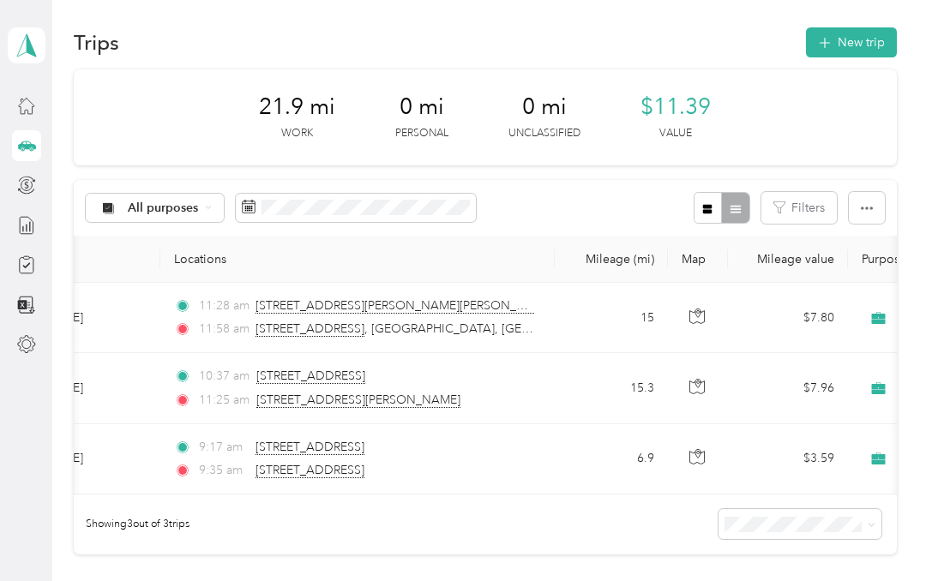
scroll to position [0, 75]
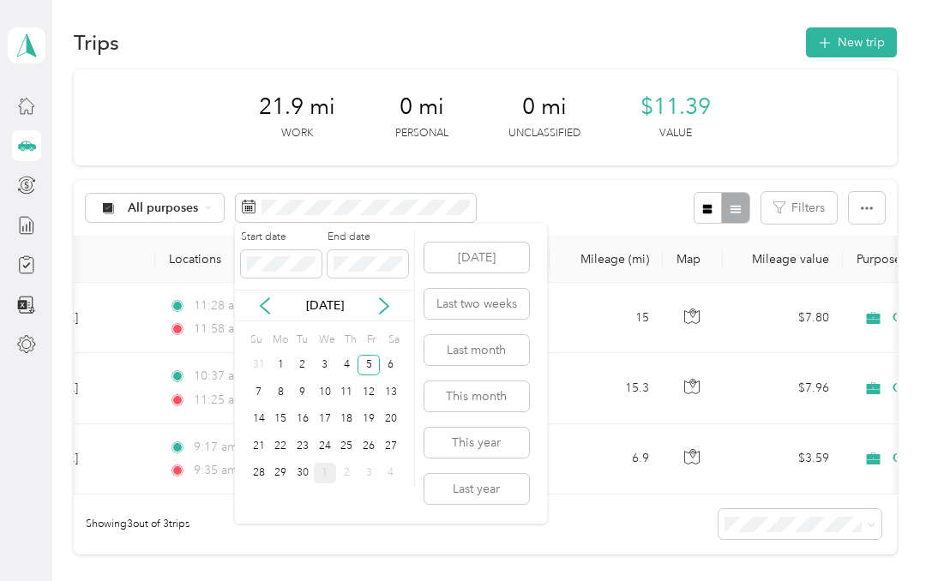
click at [392, 362] on div "6" at bounding box center [391, 365] width 22 height 21
click at [392, 363] on div "6" at bounding box center [391, 365] width 22 height 21
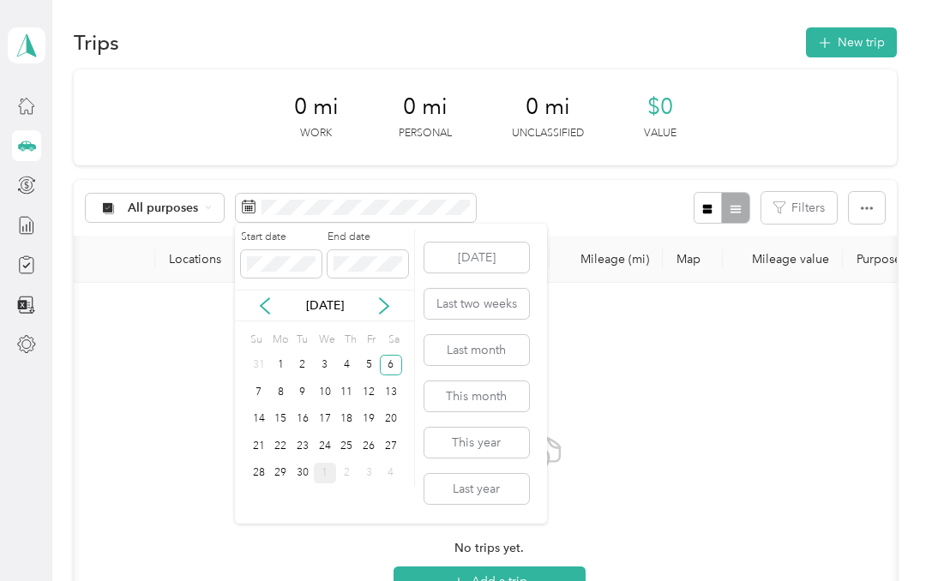
click at [261, 391] on div "7" at bounding box center [259, 391] width 22 height 21
click at [254, 393] on div "7" at bounding box center [259, 391] width 22 height 21
click at [279, 389] on div "8" at bounding box center [280, 391] width 22 height 21
click at [278, 391] on div "8" at bounding box center [280, 391] width 22 height 21
